Goal: Task Accomplishment & Management: Use online tool/utility

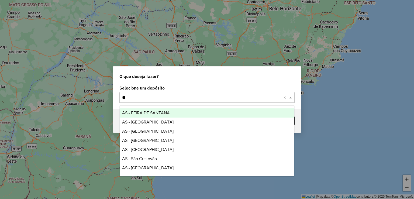
type input "***"
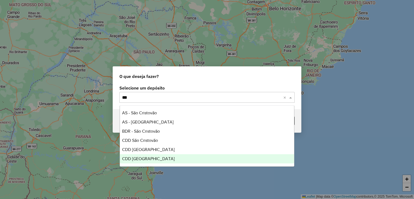
click at [153, 157] on div "CDD São Paulo" at bounding box center [207, 158] width 174 height 9
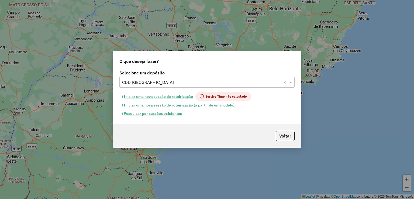
click at [173, 115] on button "Pesquisar por sessões existentes" at bounding box center [151, 113] width 65 height 8
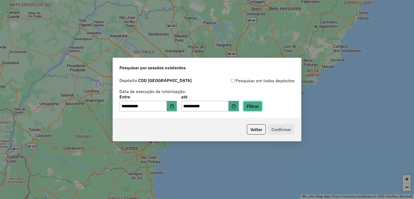
click at [262, 109] on button "Filtrar" at bounding box center [252, 106] width 19 height 10
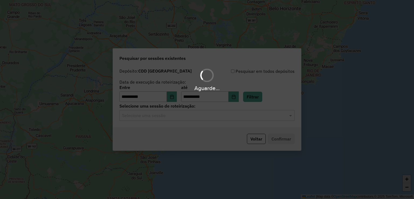
click at [174, 113] on input "text" at bounding box center [201, 115] width 159 height 6
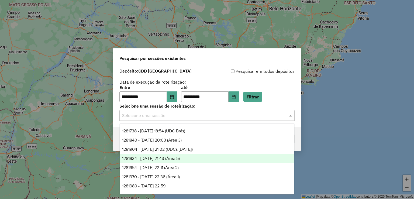
click at [195, 157] on div "1281934 - 24/09/2025 21:43 (Área 5)" at bounding box center [207, 158] width 174 height 9
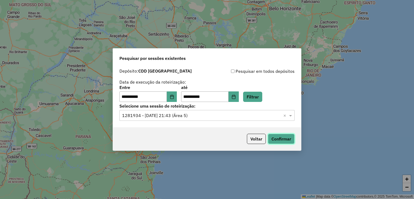
click at [275, 139] on button "Confirmar" at bounding box center [281, 139] width 27 height 10
click at [182, 120] on div "Selecione uma sessão × 1281934 - 24/09/2025 21:43 (Área 5) ×" at bounding box center [206, 115] width 175 height 11
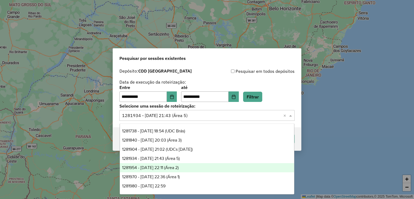
click at [200, 168] on div "1281954 - 24/09/2025 22:11 (Área 2)" at bounding box center [207, 167] width 174 height 9
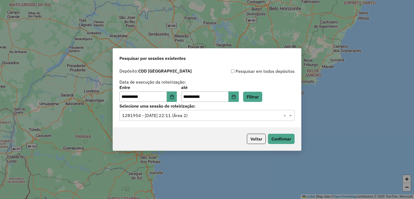
click at [276, 133] on div "Voltar Confirmar" at bounding box center [207, 138] width 188 height 23
click at [274, 135] on button "Confirmar" at bounding box center [281, 139] width 27 height 10
click at [223, 111] on div "Selecione uma sessão × 1281954 - 24/09/2025 22:11 (Área 2) ×" at bounding box center [206, 115] width 175 height 11
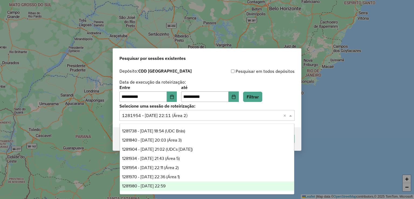
click at [184, 181] on div "1281980 - 24/09/2025 22:59" at bounding box center [207, 185] width 174 height 9
click at [203, 119] on div "Selecione uma sessão × 1281980 - 24/09/2025 22:59 ×" at bounding box center [206, 115] width 175 height 11
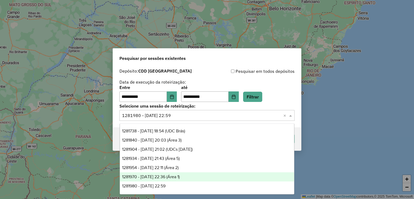
click at [196, 175] on div "1281970 - 24/09/2025 22:36 (Área 1)" at bounding box center [207, 176] width 174 height 9
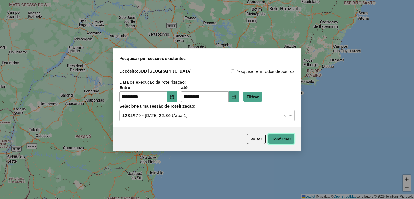
click at [270, 138] on button "Confirmar" at bounding box center [281, 139] width 27 height 10
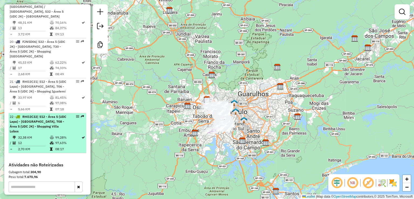
scroll to position [903, 0]
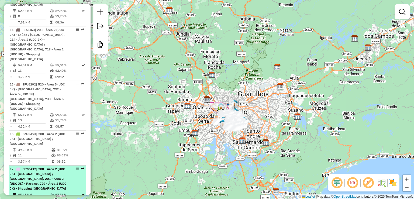
scroll to position [788, 0]
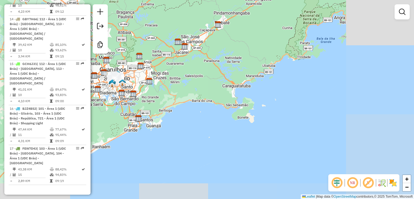
scroll to position [799, 0]
